Goal: Transaction & Acquisition: Purchase product/service

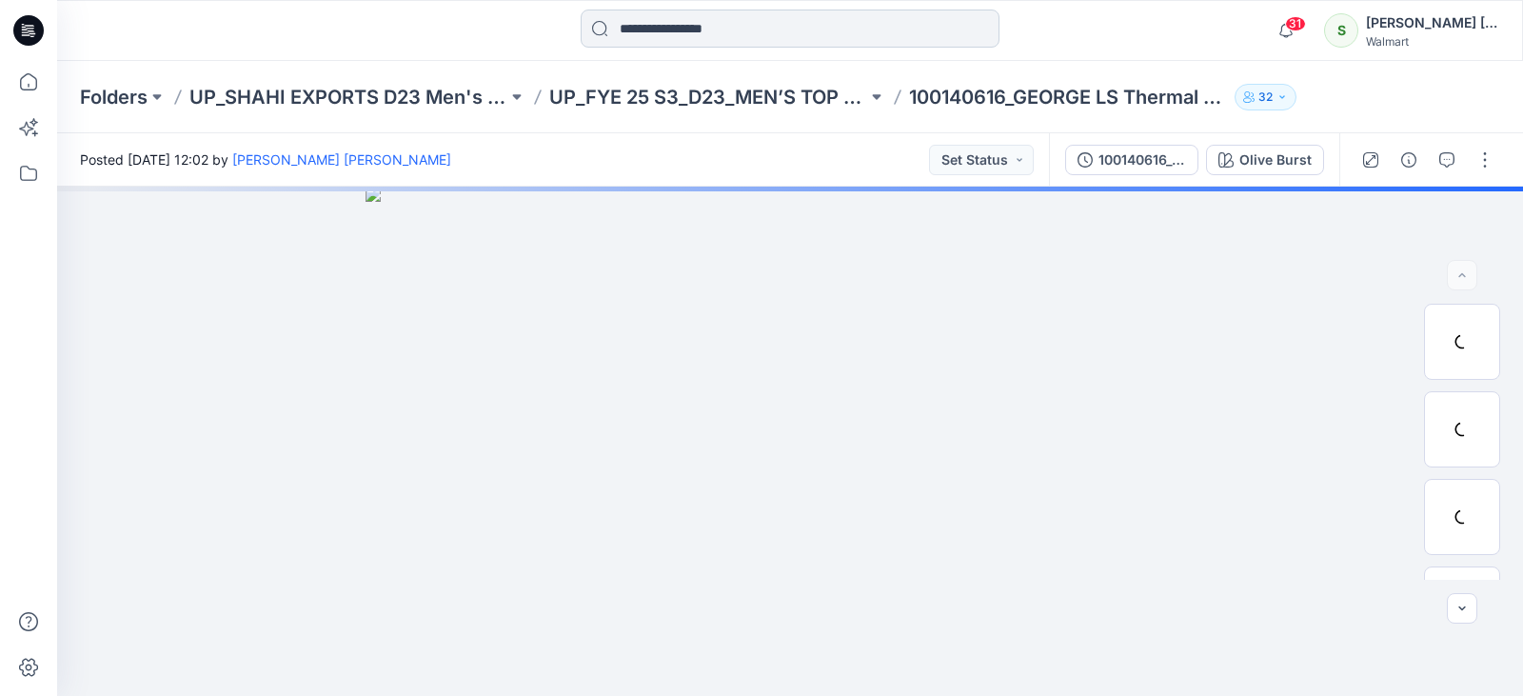
click at [719, 32] on input at bounding box center [790, 29] width 419 height 38
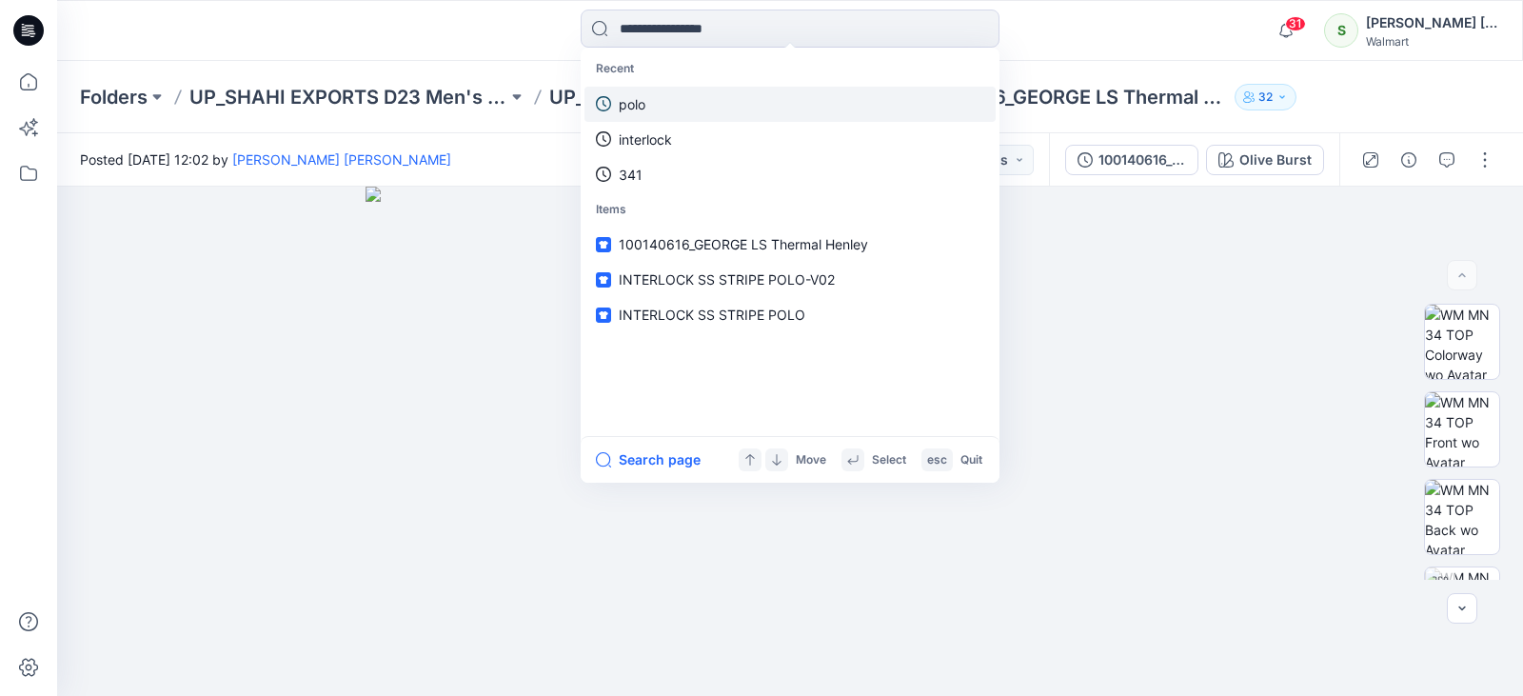
click at [670, 106] on link "polo" at bounding box center [790, 104] width 411 height 35
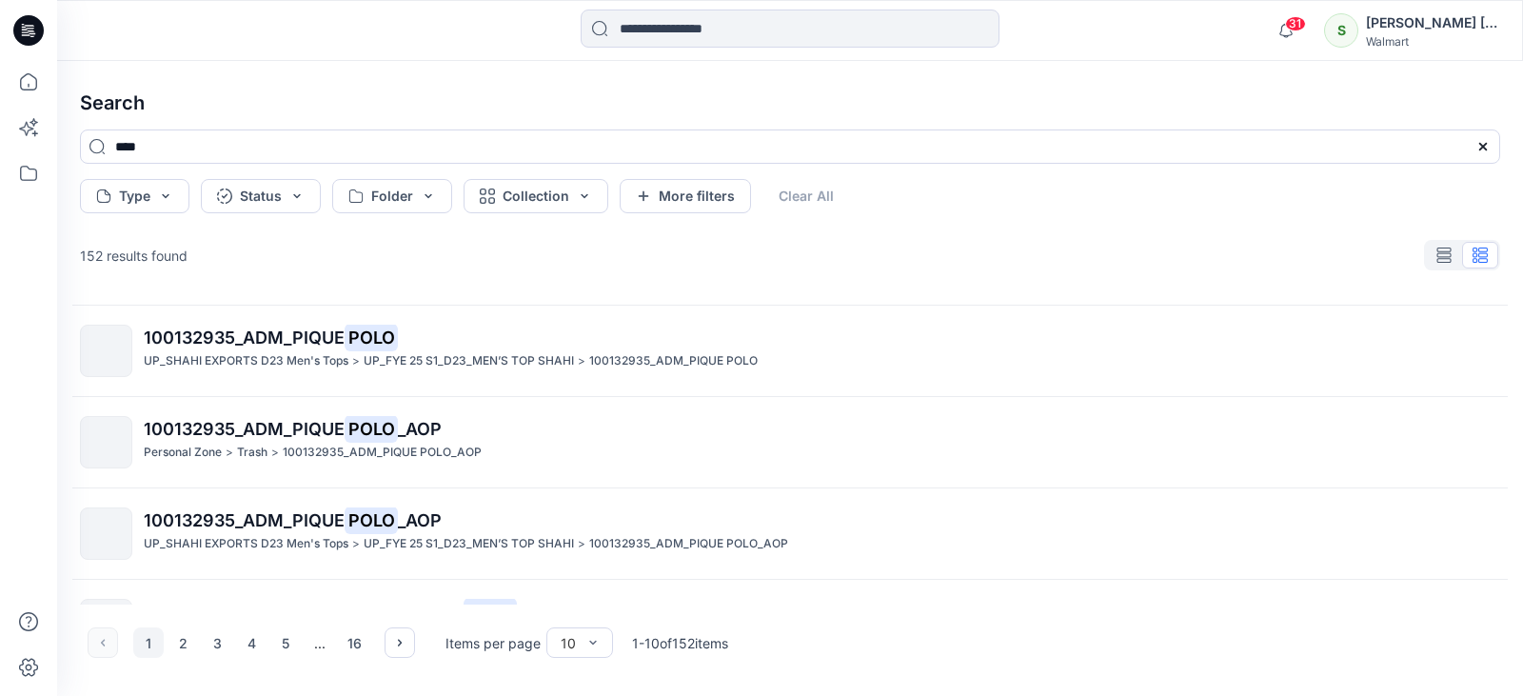
scroll to position [571, 0]
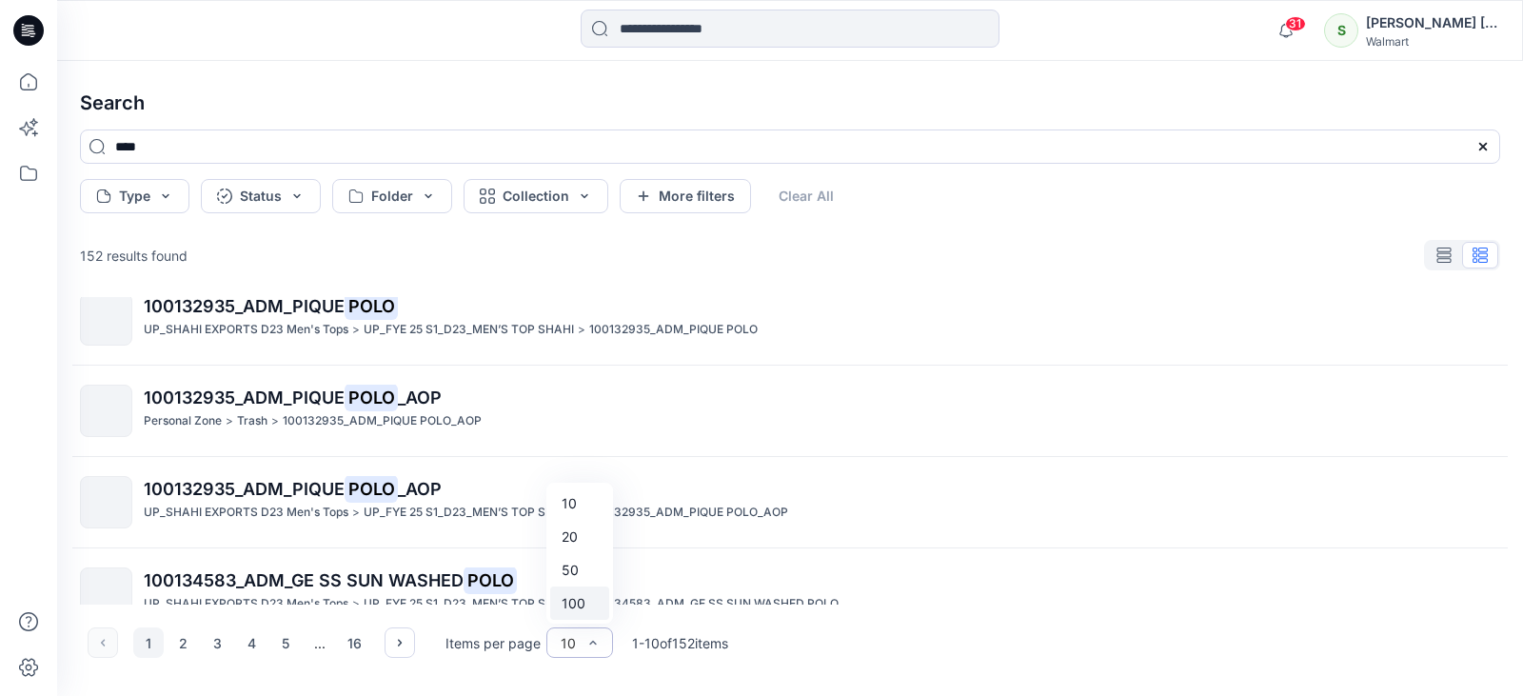
click at [583, 601] on div "100" at bounding box center [579, 603] width 59 height 33
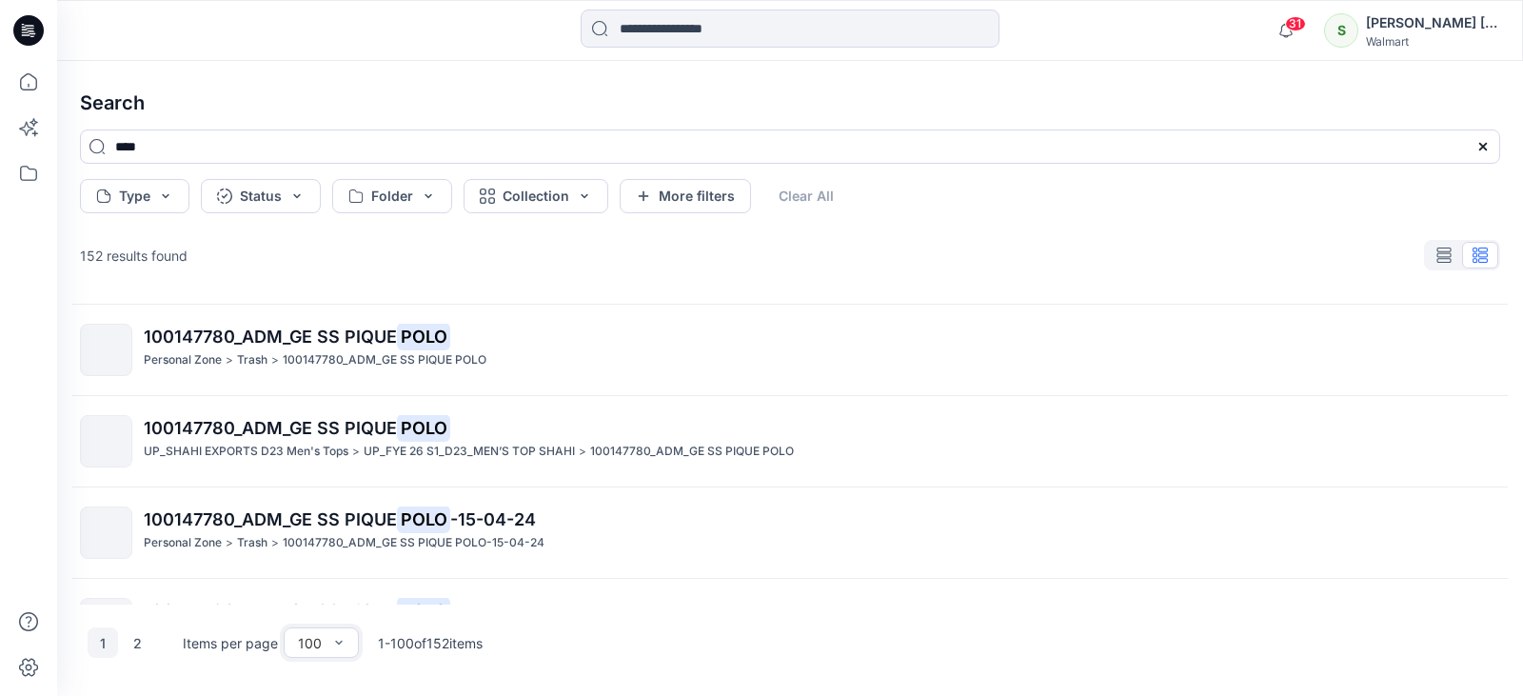
scroll to position [2003, 0]
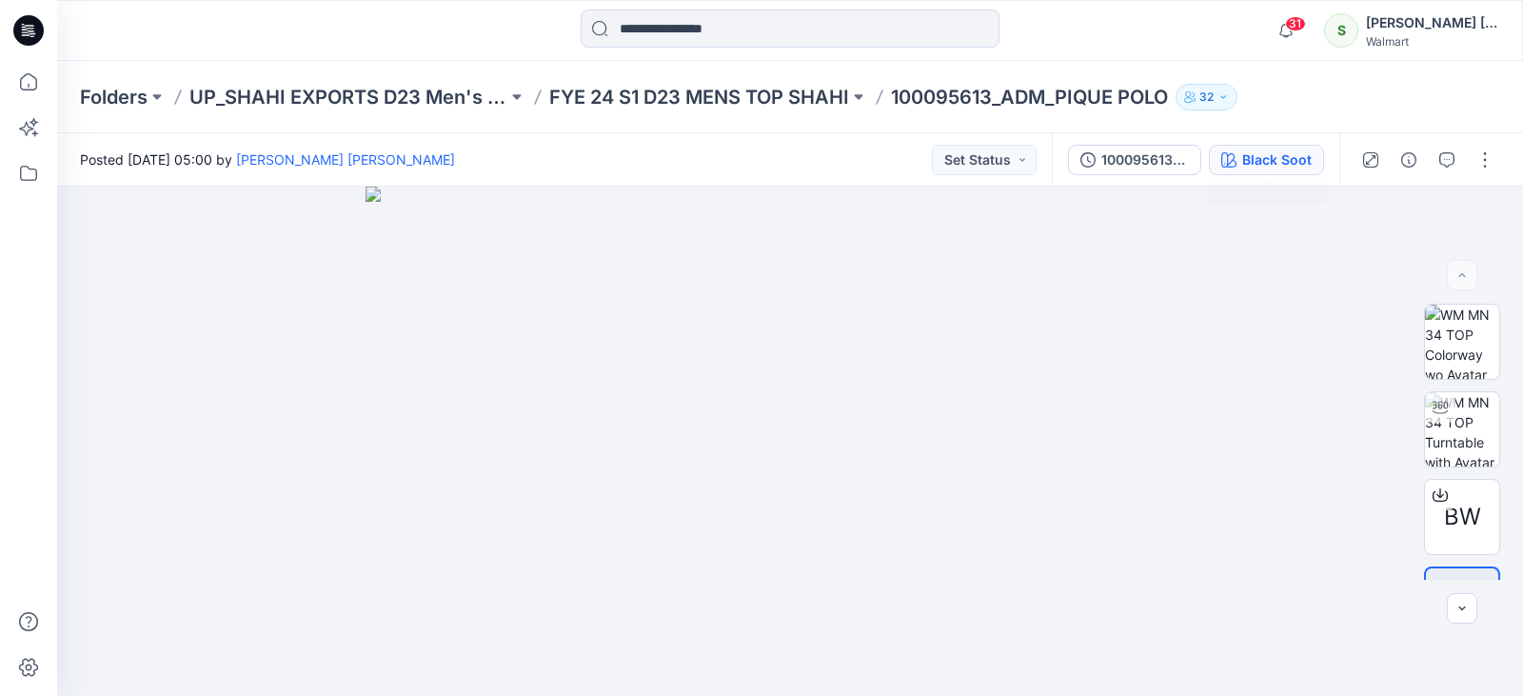
click at [1242, 167] on button "Black Soot" at bounding box center [1266, 160] width 115 height 30
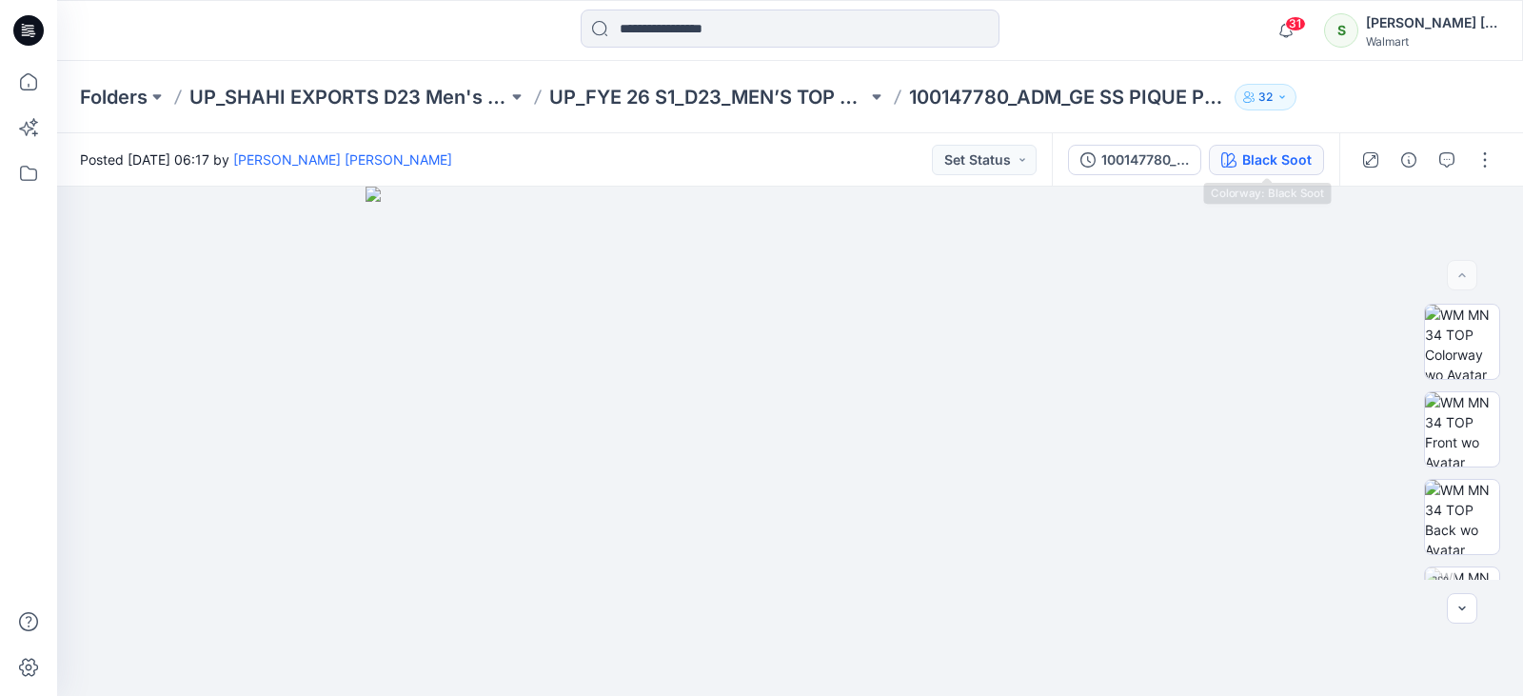
click at [1231, 163] on icon "button" at bounding box center [1229, 159] width 15 height 15
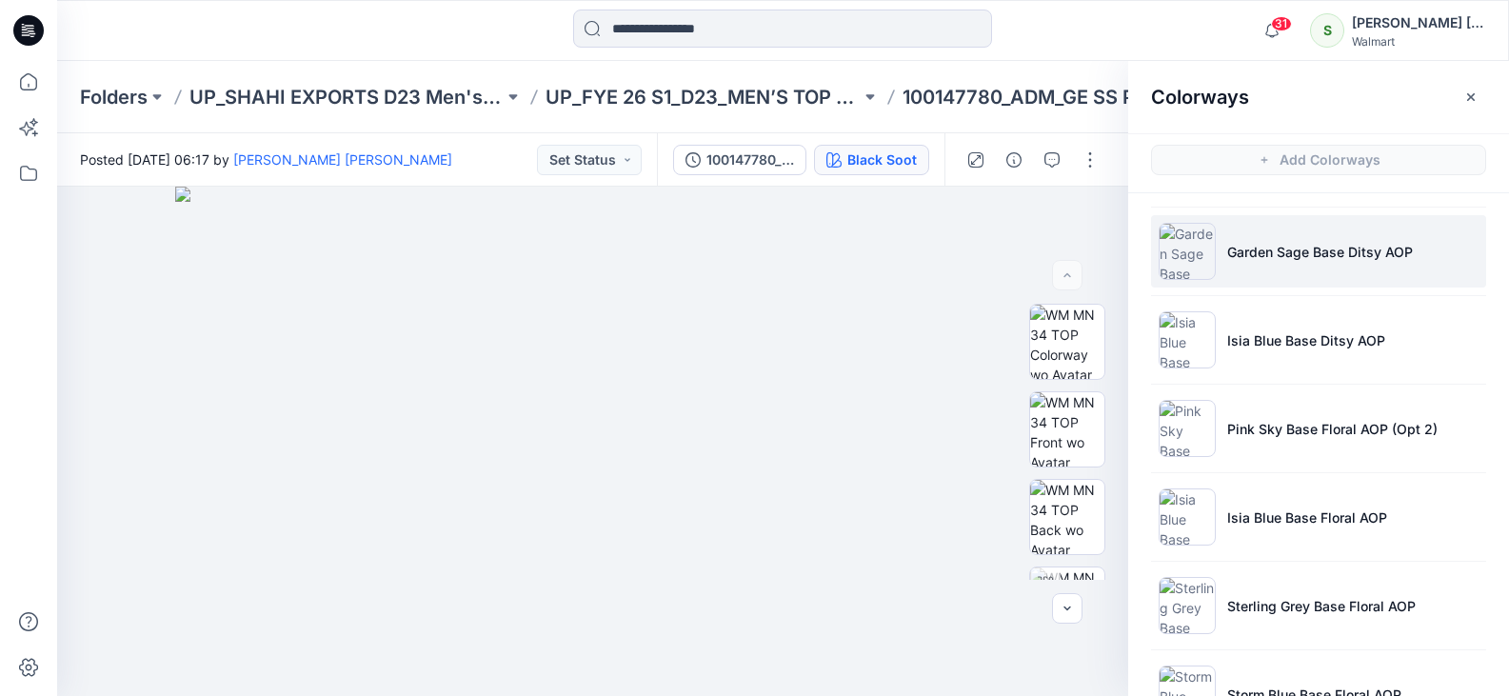
scroll to position [1034, 0]
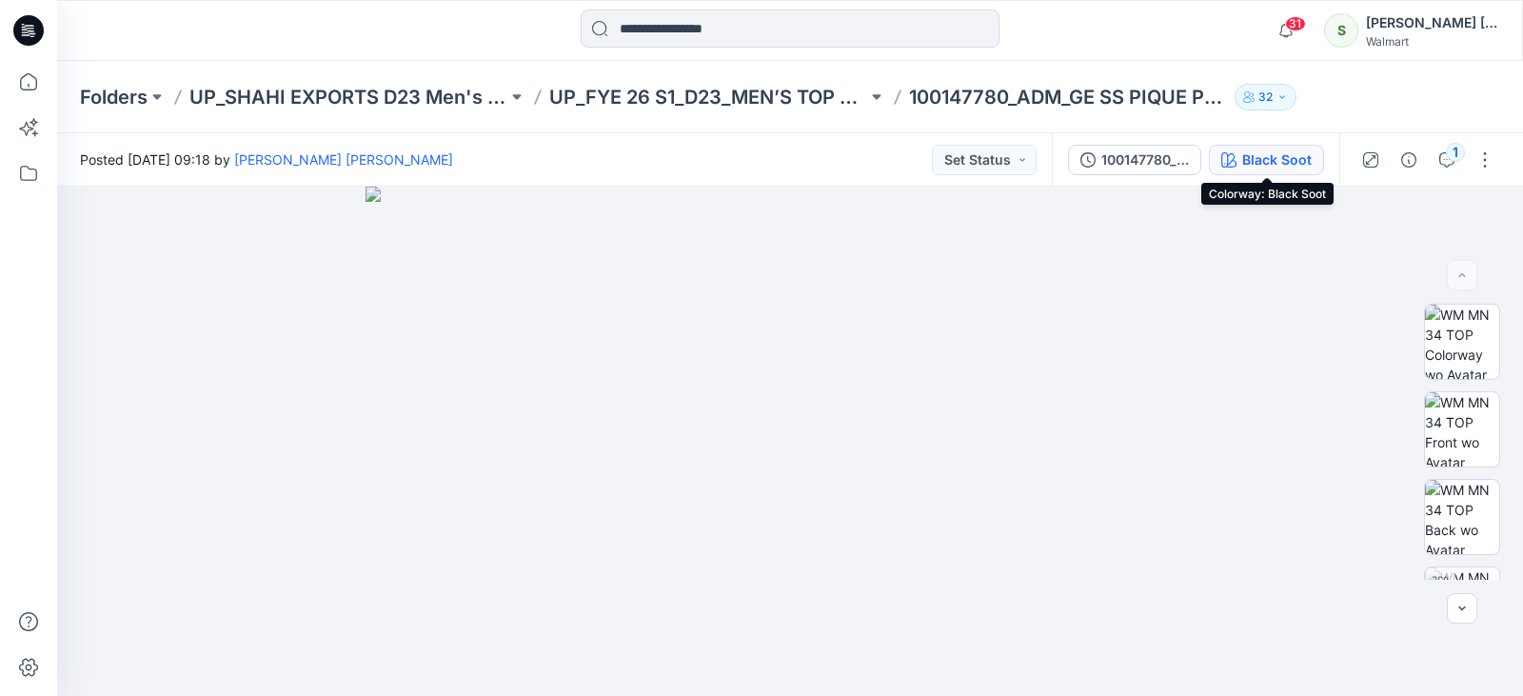
click at [1230, 167] on icon "button" at bounding box center [1229, 159] width 15 height 15
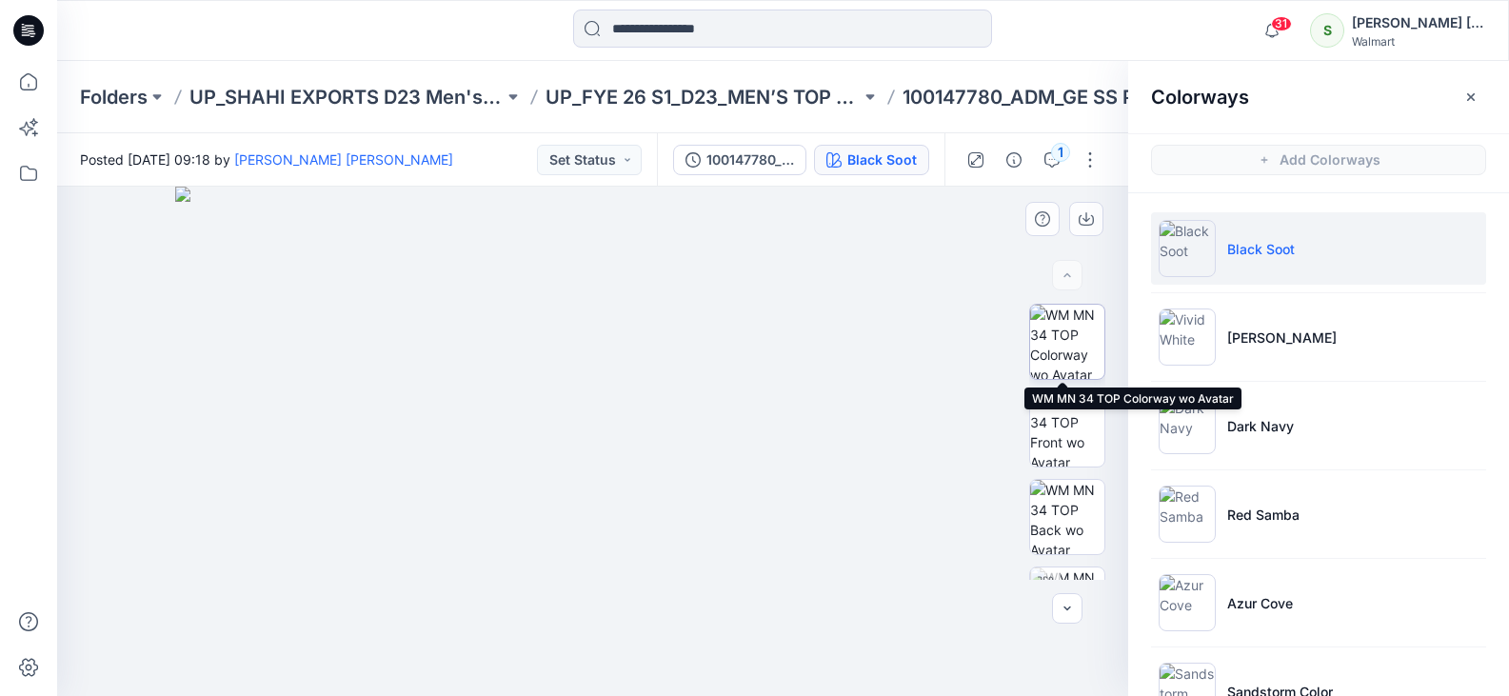
click at [1077, 328] on img at bounding box center [1067, 342] width 74 height 74
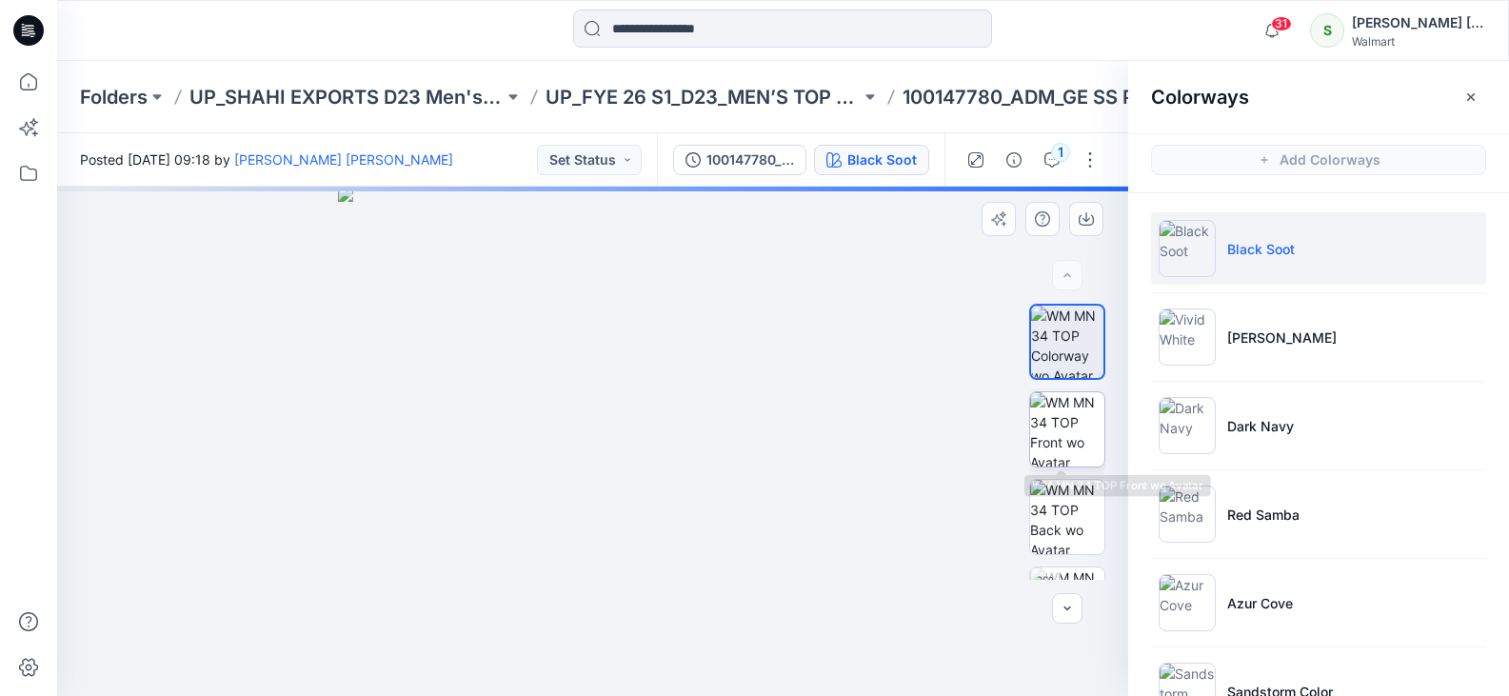
click at [1064, 430] on img at bounding box center [1067, 429] width 74 height 74
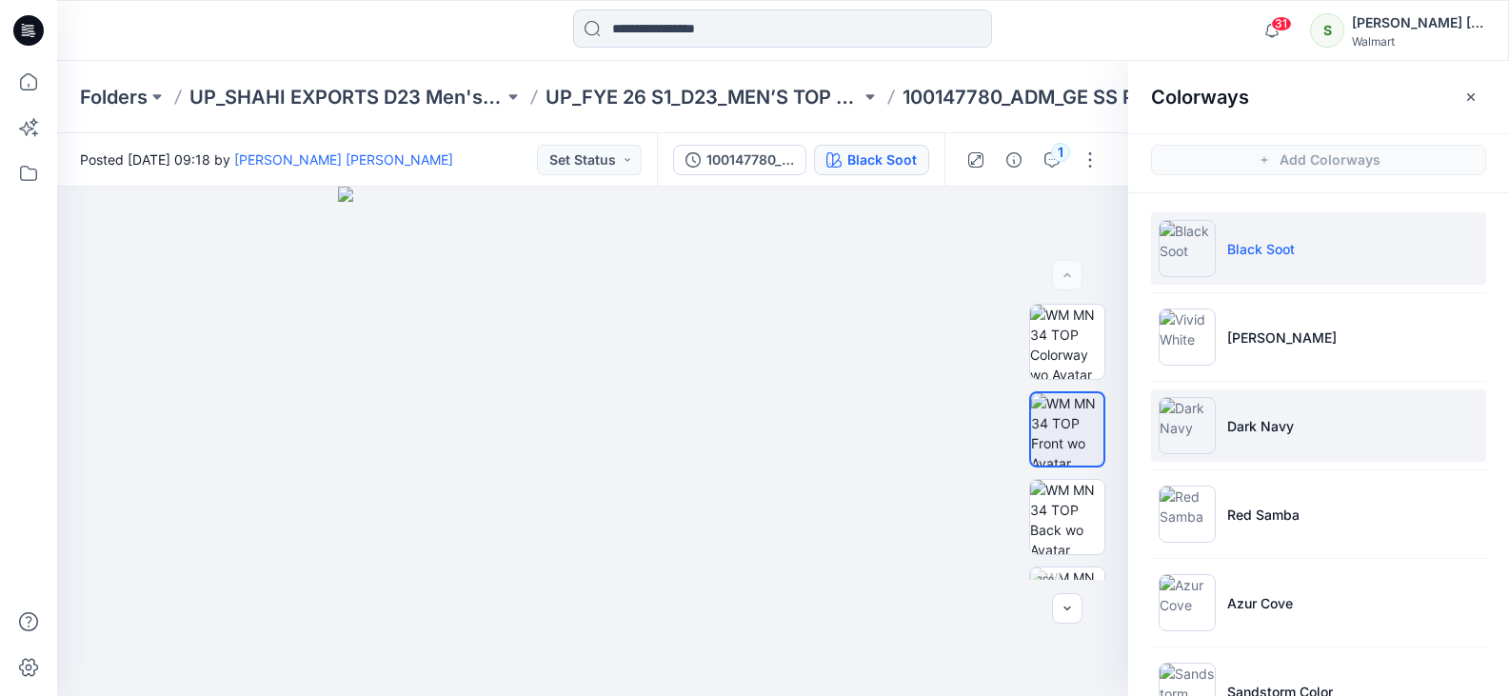
drag, startPoint x: 1347, startPoint y: 437, endPoint x: 1316, endPoint y: 425, distance: 33.8
click at [1320, 429] on li "Dark Navy" at bounding box center [1318, 425] width 335 height 72
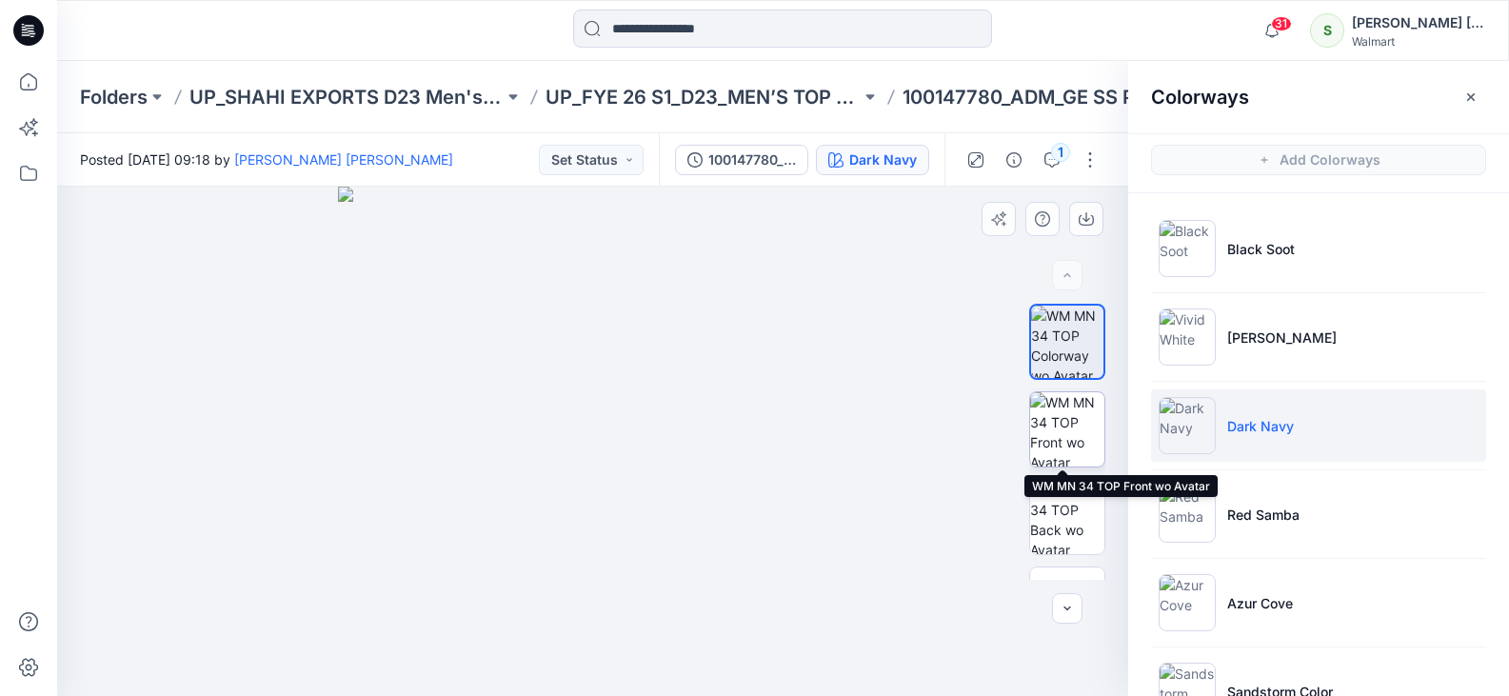
click at [1060, 409] on img at bounding box center [1067, 429] width 74 height 74
